Goal: Entertainment & Leisure: Consume media (video, audio)

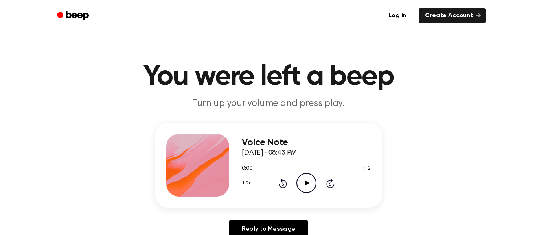
click at [304, 182] on icon "Play Audio" at bounding box center [306, 183] width 20 height 20
click at [304, 182] on icon "Pause Audio" at bounding box center [306, 183] width 20 height 20
click at [303, 181] on icon "Play Audio" at bounding box center [306, 183] width 20 height 20
click at [194, 171] on div at bounding box center [197, 165] width 63 height 63
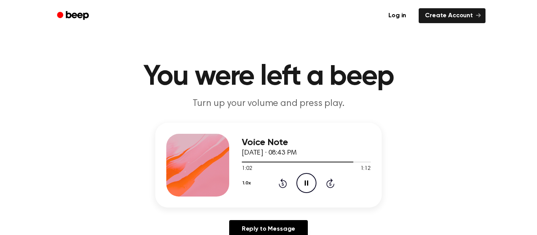
click at [194, 171] on div at bounding box center [197, 165] width 63 height 63
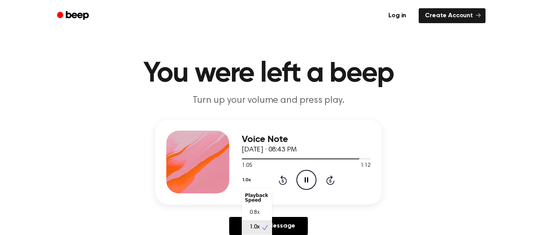
click at [246, 184] on button "1.0x" at bounding box center [248, 180] width 12 height 13
click at [257, 211] on span "0.8x" at bounding box center [255, 213] width 10 height 8
click at [247, 181] on button "0.8x" at bounding box center [248, 180] width 13 height 13
click at [261, 224] on div "1.0x" at bounding box center [257, 224] width 30 height 15
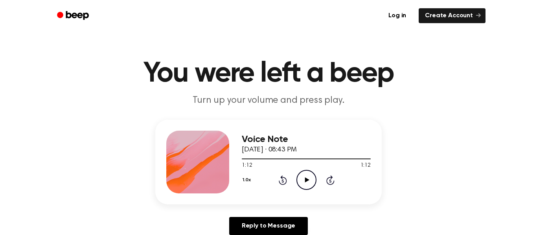
click at [282, 180] on icon at bounding box center [282, 181] width 2 height 3
click at [308, 179] on icon "Play Audio" at bounding box center [306, 180] width 20 height 20
click at [283, 179] on icon "Rewind 5 seconds" at bounding box center [282, 180] width 9 height 10
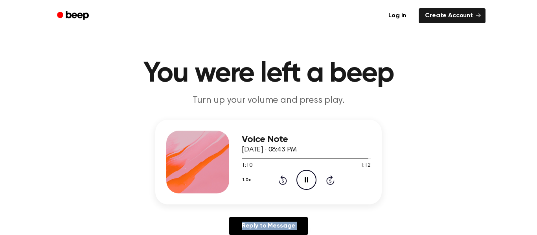
click at [281, 182] on icon "Rewind 5 seconds" at bounding box center [282, 180] width 9 height 10
click at [330, 179] on icon at bounding box center [330, 180] width 8 height 9
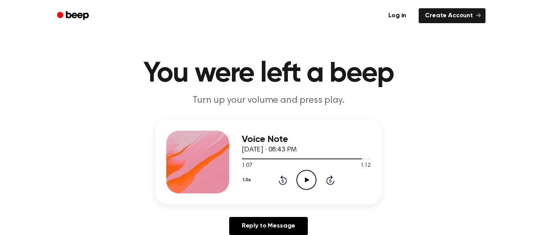
click at [308, 179] on icon "Play Audio" at bounding box center [306, 180] width 20 height 20
click at [281, 179] on icon at bounding box center [283, 180] width 8 height 9
click at [305, 179] on icon at bounding box center [307, 180] width 4 height 5
click at [282, 179] on icon at bounding box center [283, 180] width 8 height 9
click at [245, 177] on button "1.0x" at bounding box center [248, 180] width 12 height 13
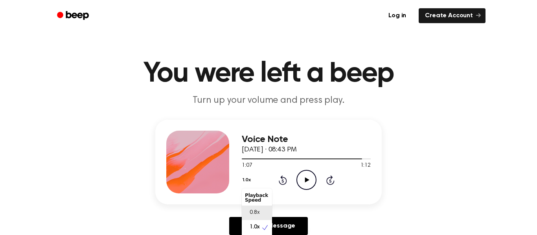
click at [253, 209] on span "0.8x" at bounding box center [255, 213] width 10 height 8
click at [304, 178] on icon "Play Audio" at bounding box center [306, 180] width 20 height 20
click at [281, 178] on icon at bounding box center [283, 180] width 8 height 9
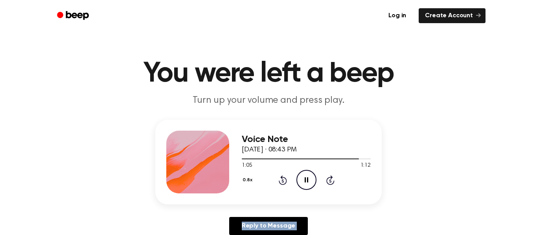
click at [243, 176] on button "0.8x" at bounding box center [248, 180] width 13 height 13
click at [254, 224] on span "1.0x" at bounding box center [255, 228] width 10 height 8
click at [247, 179] on button "1.0x" at bounding box center [248, 180] width 12 height 13
click at [251, 207] on div "0.8x" at bounding box center [257, 213] width 30 height 15
click at [278, 176] on icon "Rewind 5 seconds" at bounding box center [282, 180] width 9 height 10
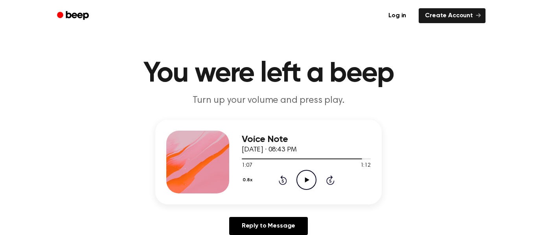
click at [306, 182] on icon at bounding box center [307, 180] width 4 height 5
